Goal: Task Accomplishment & Management: Use online tool/utility

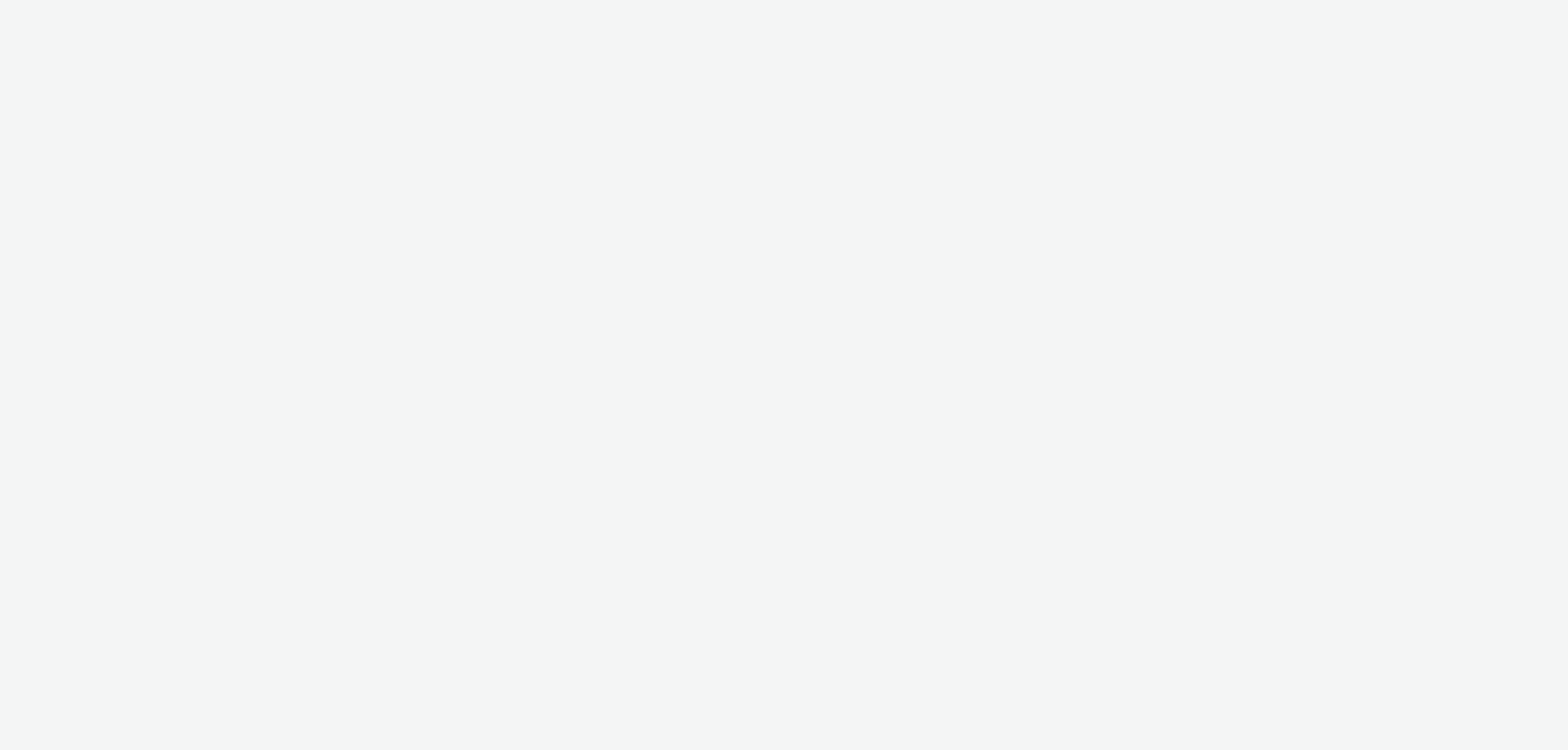
select select "11a7df10-284f-415c-b52a-427acf4c31ae"
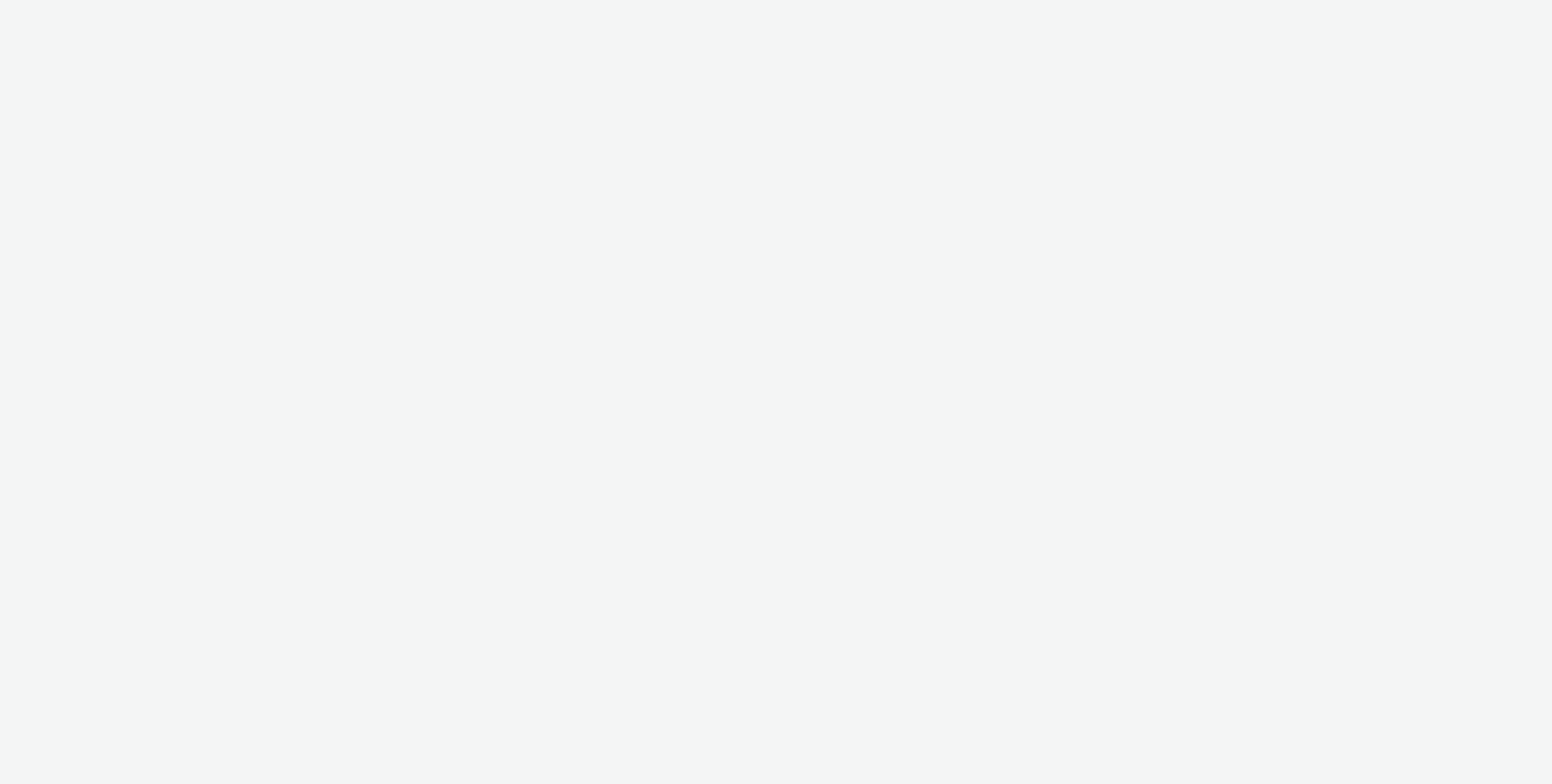
select select "47c37c18-910e-43a3-bb91-a2beb2847406"
select select "b1b940d3-d05b-48b5-821e-f328c33b988b"
select select "47c37c18-910e-43a3-bb91-a2beb2847406"
select select "b1b940d3-d05b-48b5-821e-f328c33b988b"
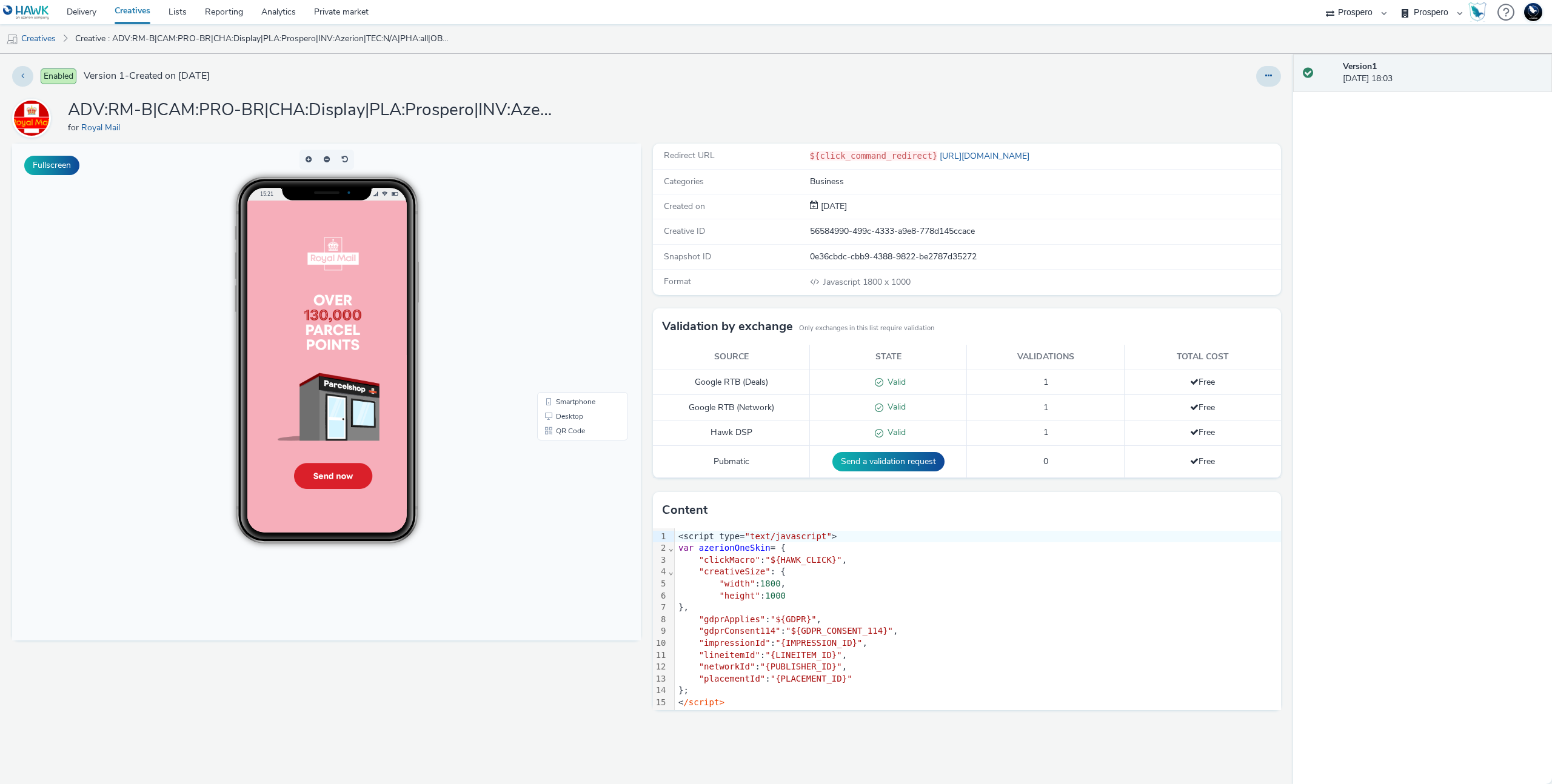
scroll to position [13, 0]
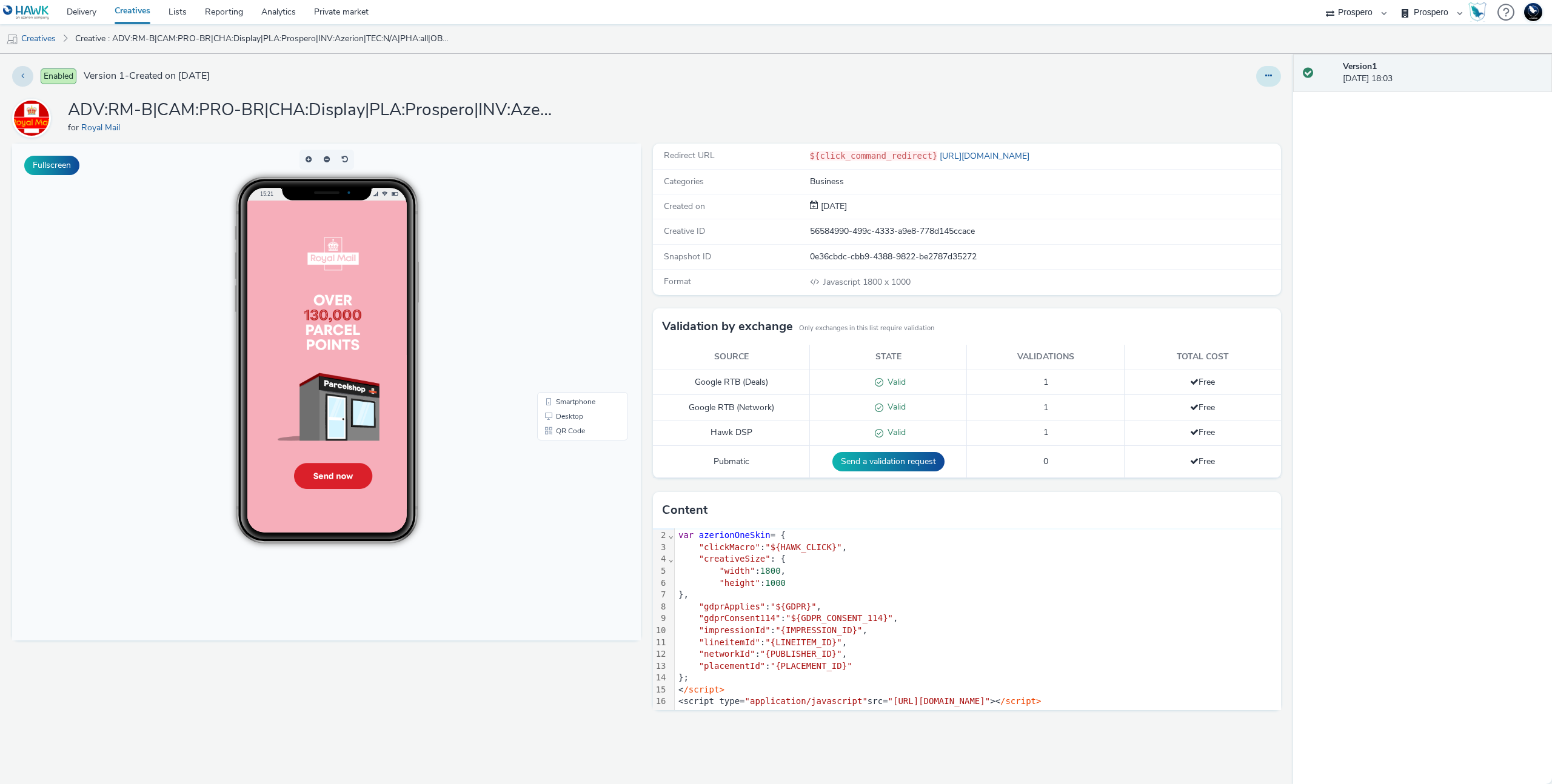
click at [1275, 68] on button at bounding box center [1268, 77] width 25 height 21
click at [1251, 95] on link "Edit" at bounding box center [1235, 100] width 91 height 24
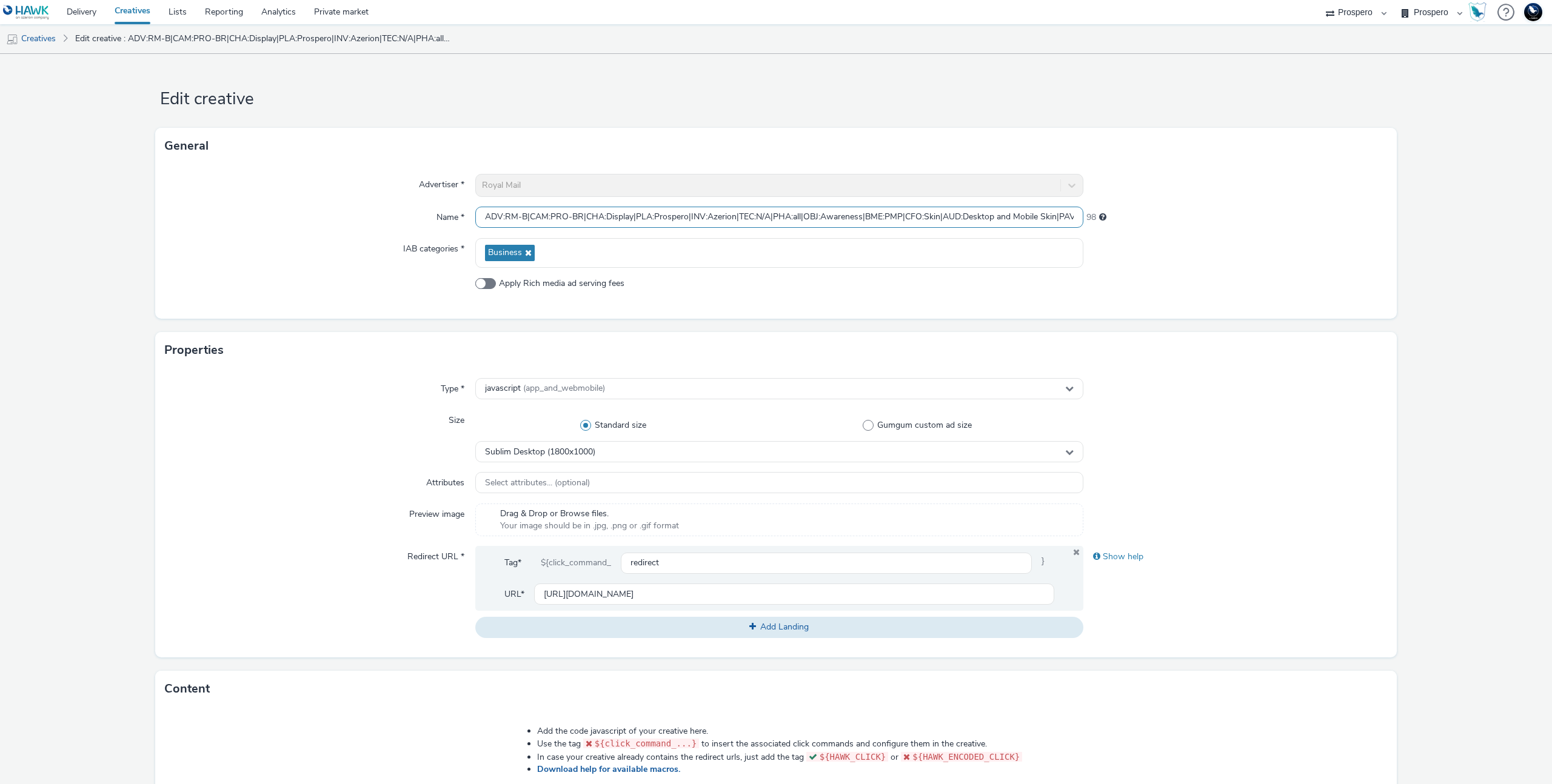
click at [693, 220] on input "ADV:RM-B|CAM:PRO-BR|CHA:Display|PLA:Prospero|INV:Azerion|TEC:N/A|PHA:all|OBJ:Aw…" at bounding box center [779, 217] width 608 height 21
click at [1319, 273] on div "Advertiser * Royal Mail Name * ADV:RM-B|CAM:PRO-BR|CHA:Display|PLA:Prospero|INV…" at bounding box center [776, 241] width 1241 height 155
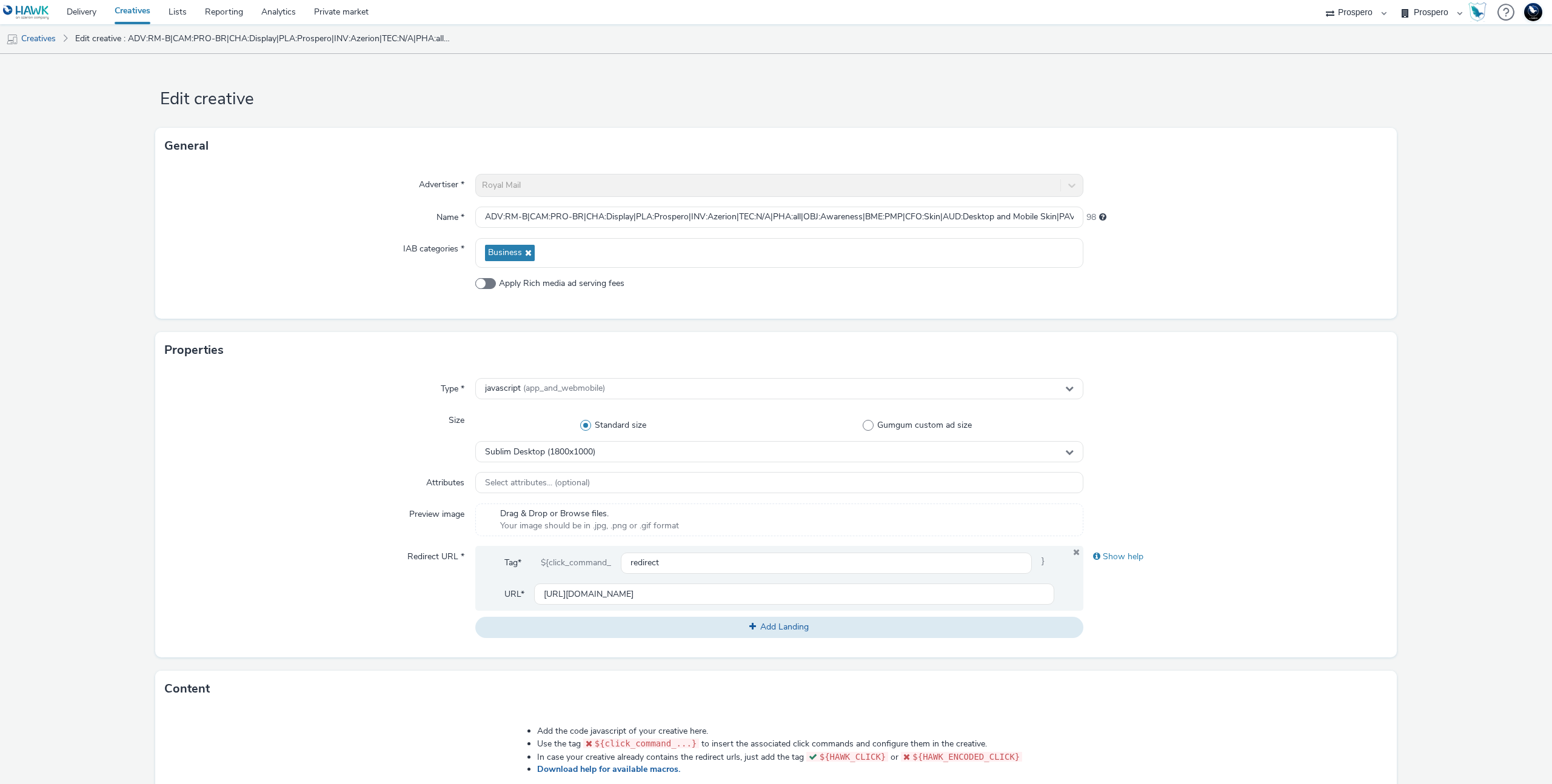
click at [1319, 273] on div "Advertiser * Royal Mail Name * ADV:RM-B|CAM:PRO-BR|CHA:Display|PLA:Prospero|INV…" at bounding box center [776, 241] width 1241 height 155
click at [1535, 18] on img at bounding box center [1533, 12] width 18 height 18
click at [1313, 188] on div at bounding box center [1235, 185] width 304 height 23
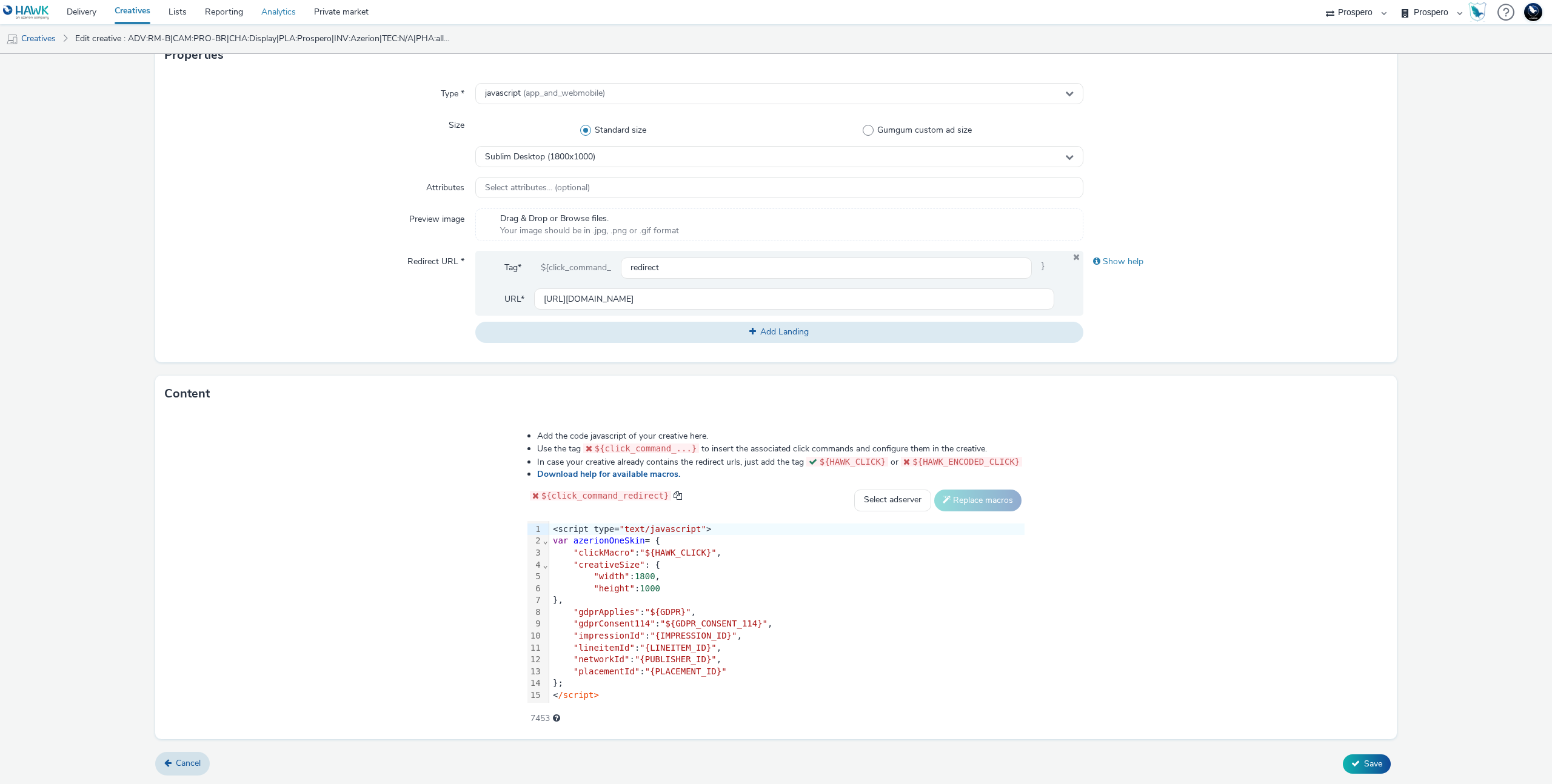
click at [286, 11] on link "Analytics" at bounding box center [278, 12] width 53 height 24
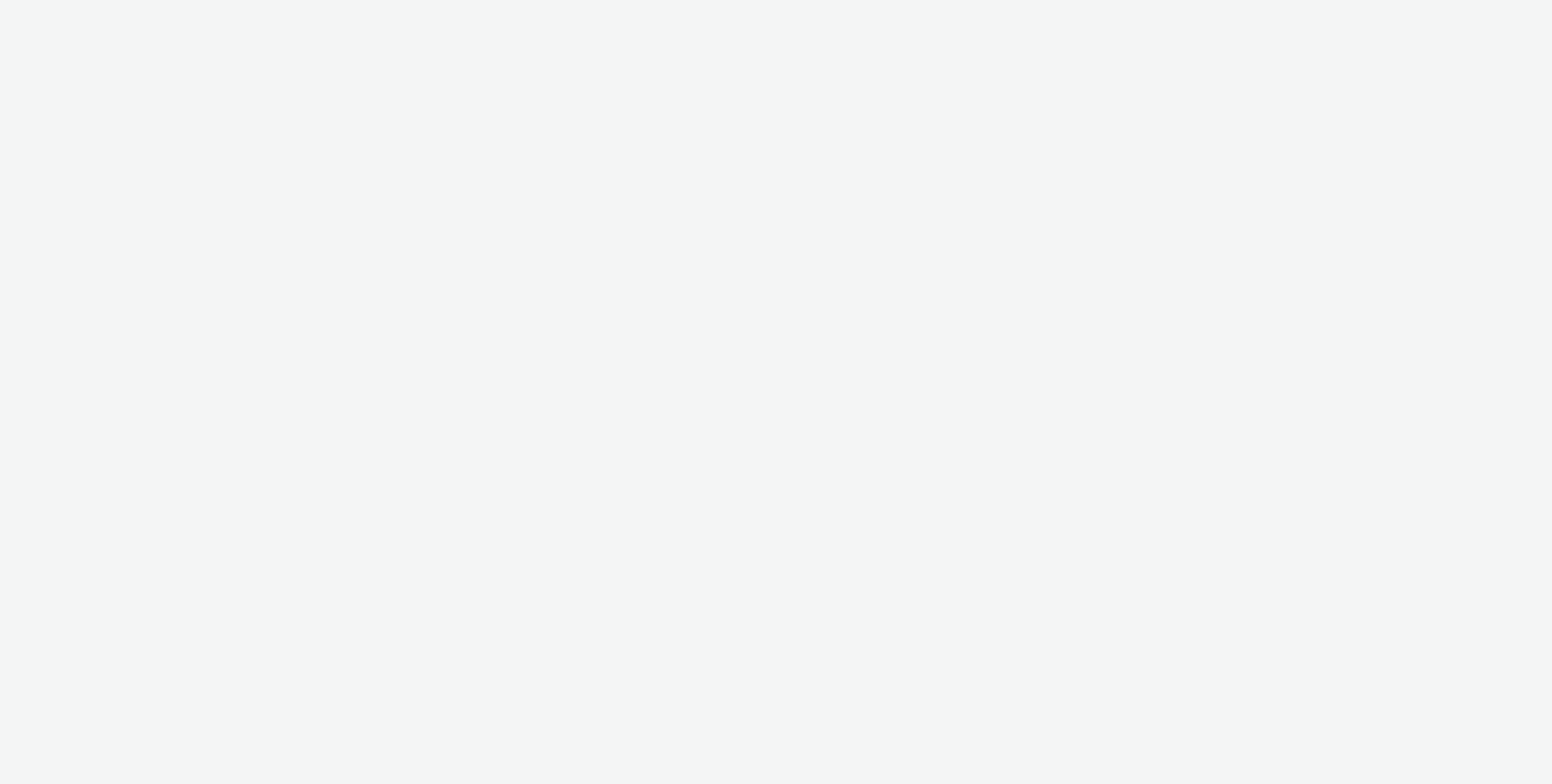
select select "47c37c18-910e-43a3-bb91-a2beb2847406"
select select "b1b940d3-d05b-48b5-821e-f328c33b988b"
select select "47c37c18-910e-43a3-bb91-a2beb2847406"
select select "b1b940d3-d05b-48b5-821e-f328c33b988b"
